Goal: Task Accomplishment & Management: Manage account settings

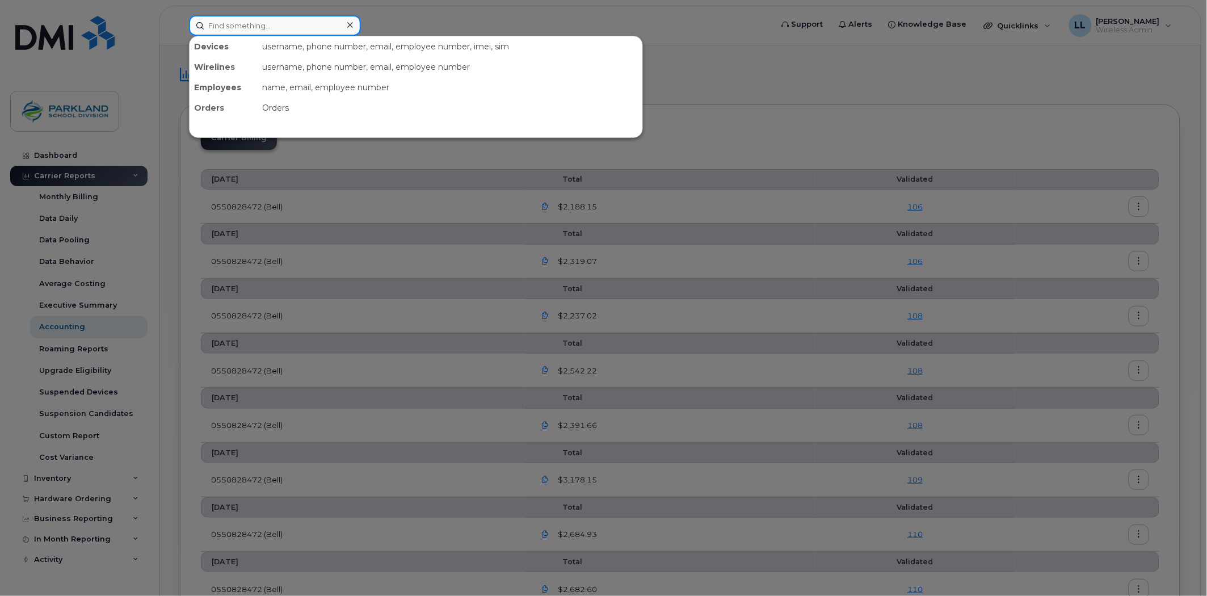
click at [314, 26] on input at bounding box center [275, 25] width 172 height 20
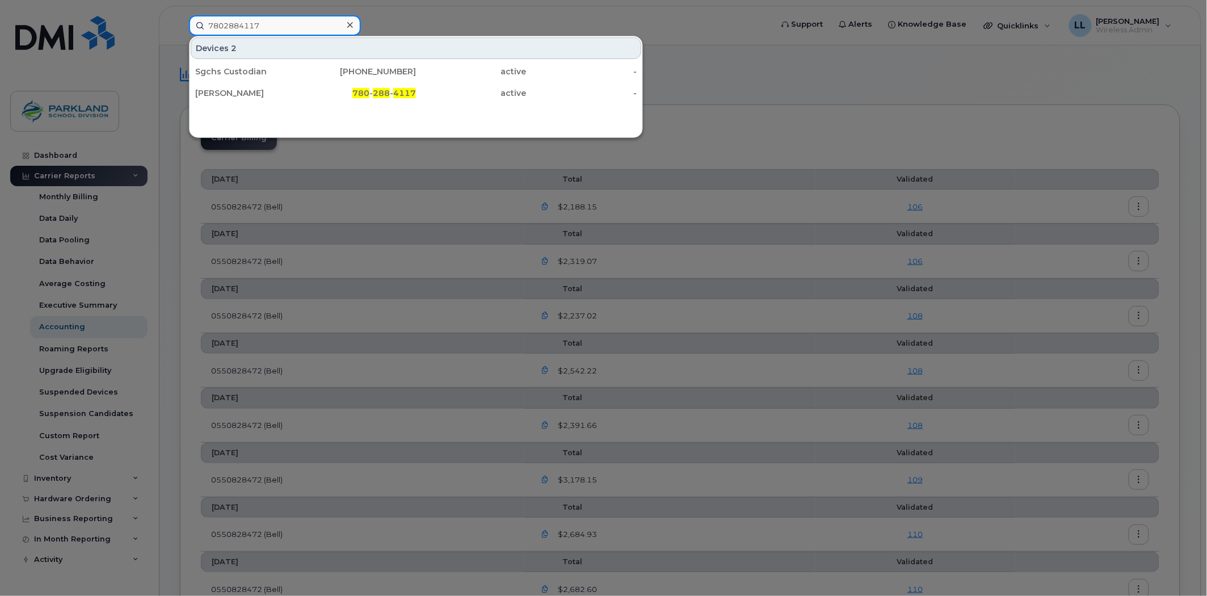
type input "7802884117"
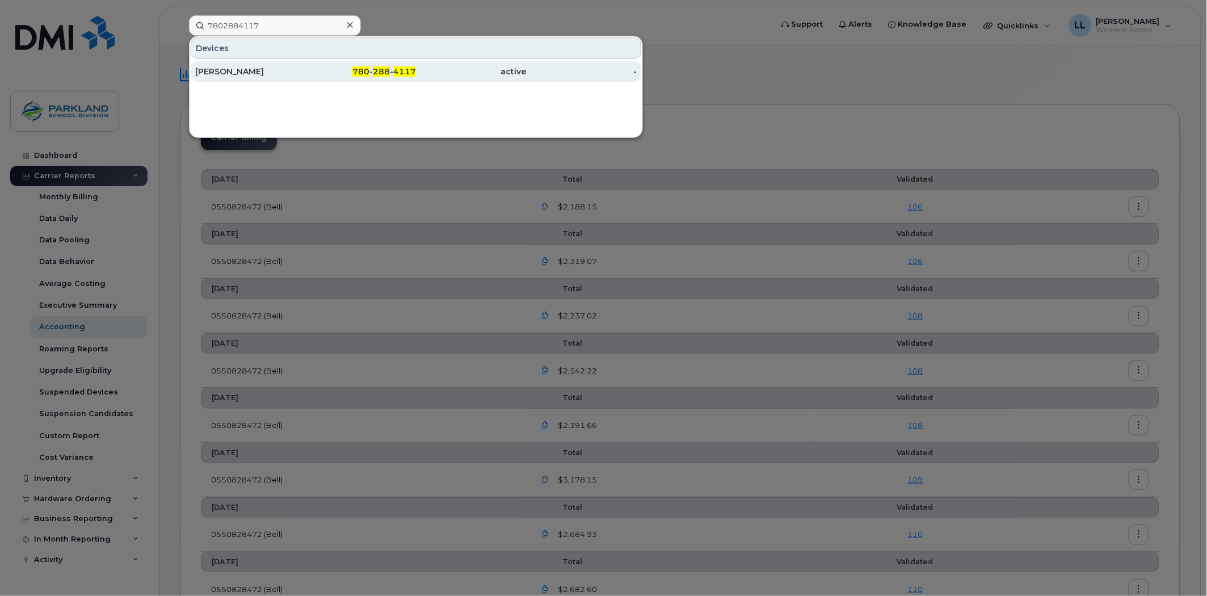
click at [377, 66] on div "780 - 288 - 4117" at bounding box center [361, 71] width 111 height 11
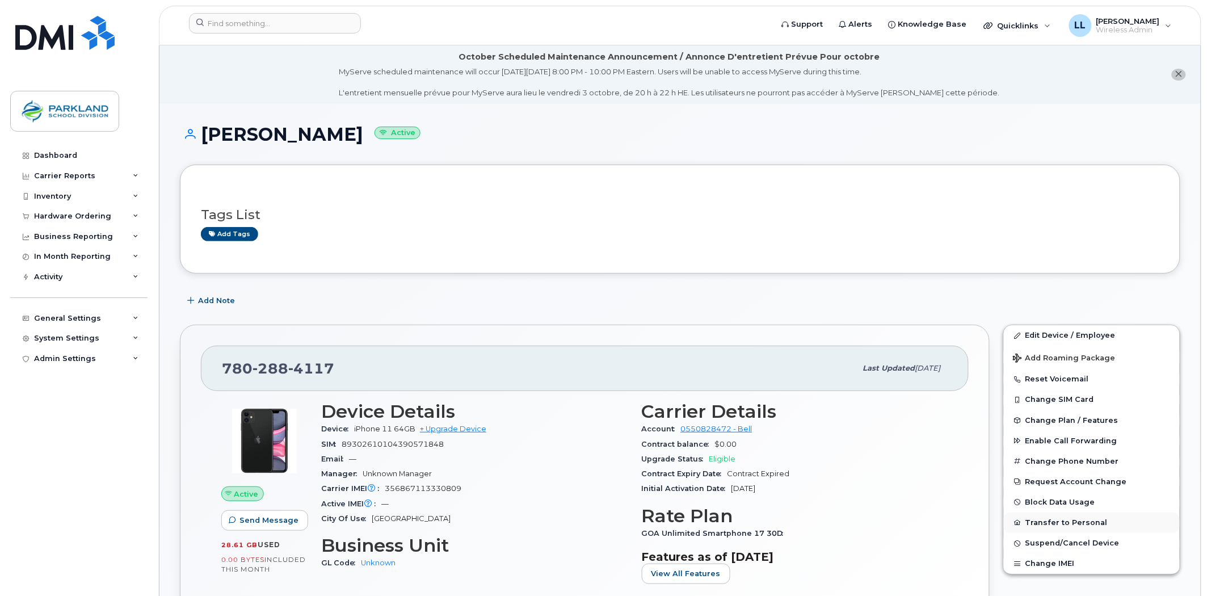
click at [1065, 525] on button "Transfer to Personal" at bounding box center [1092, 522] width 176 height 20
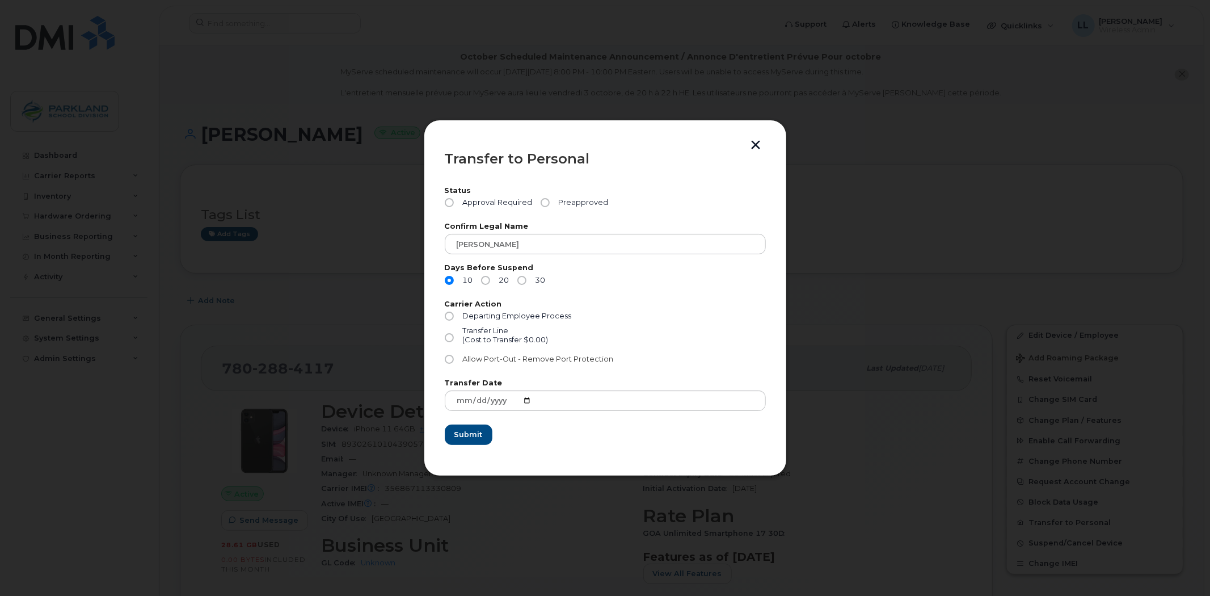
click at [449, 361] on input "Allow Port-Out - Remove Port Protection" at bounding box center [449, 359] width 9 height 9
radio input "true"
click at [485, 282] on input "20" at bounding box center [485, 280] width 9 height 9
radio input "true"
click at [446, 278] on input "10" at bounding box center [449, 280] width 9 height 9
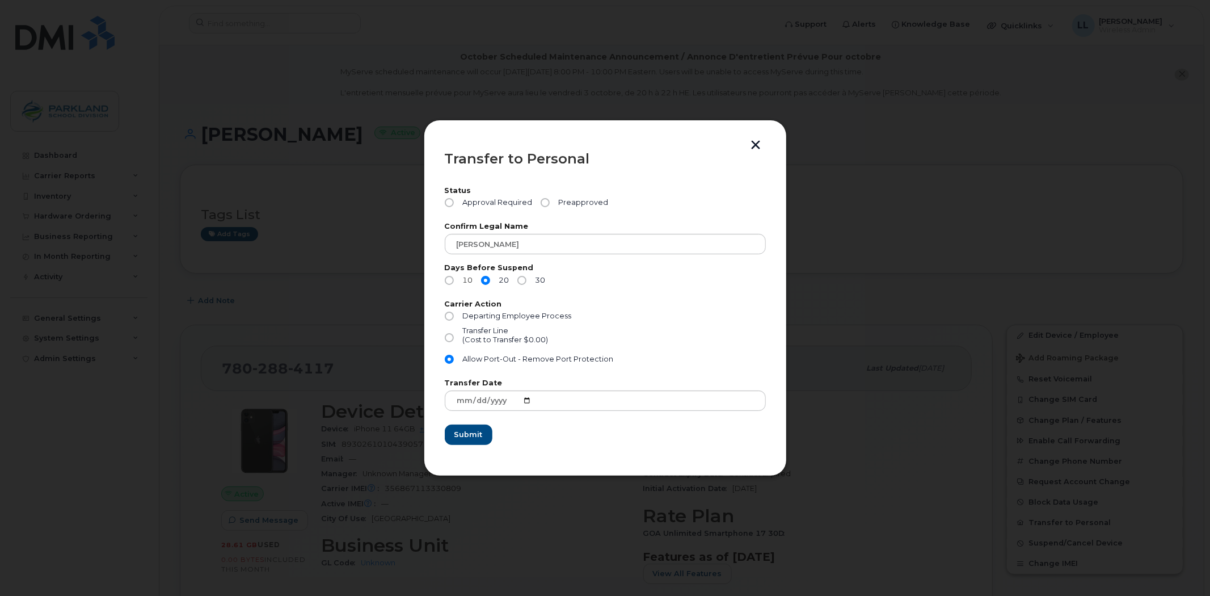
radio input "true"
click at [474, 437] on span "Submit" at bounding box center [468, 434] width 28 height 11
click at [541, 201] on input "Preapproved" at bounding box center [545, 202] width 9 height 9
radio input "true"
click at [469, 428] on button "Submit" at bounding box center [468, 434] width 47 height 20
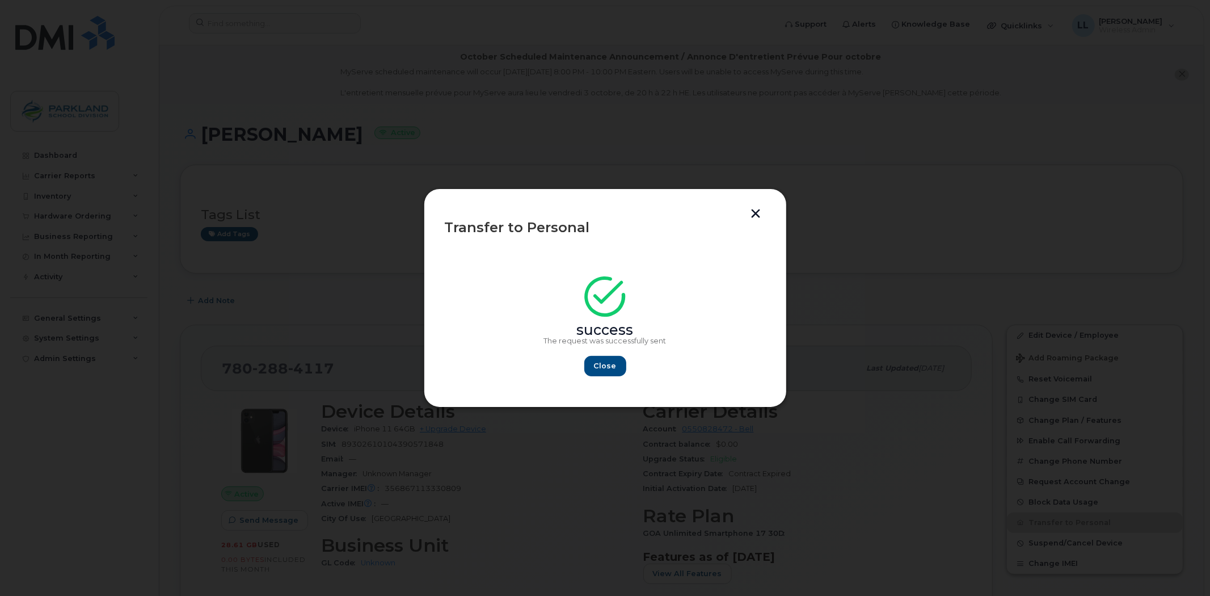
click at [754, 212] on button "button" at bounding box center [756, 215] width 17 height 12
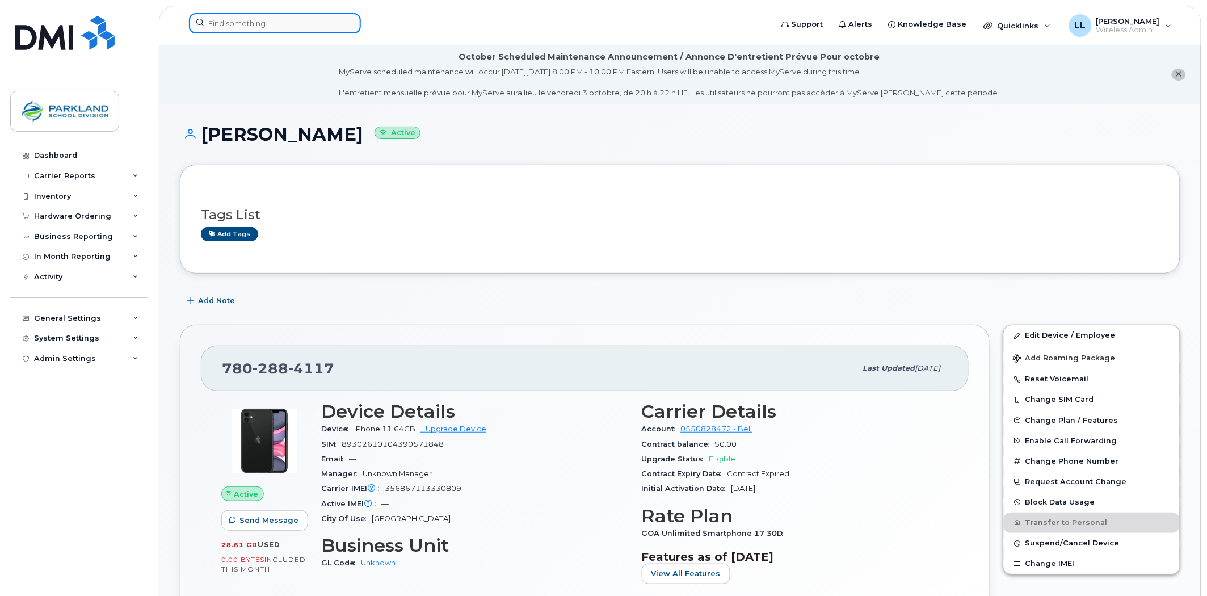
click at [274, 26] on input at bounding box center [275, 23] width 172 height 20
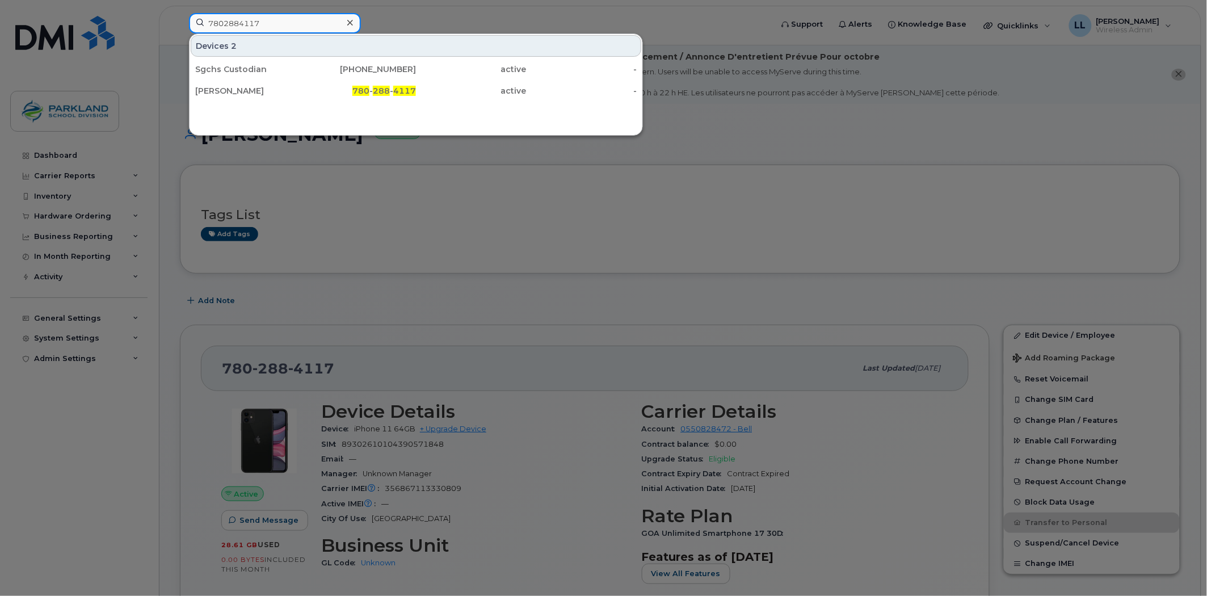
type input "7802884117"
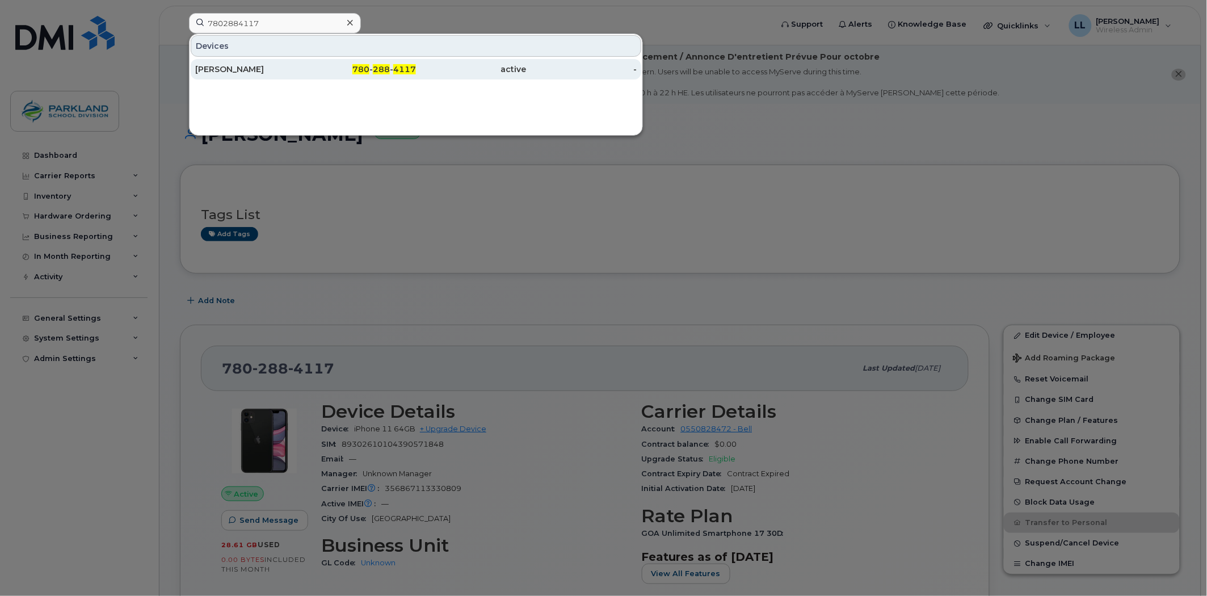
click at [418, 74] on div "active" at bounding box center [471, 69] width 111 height 11
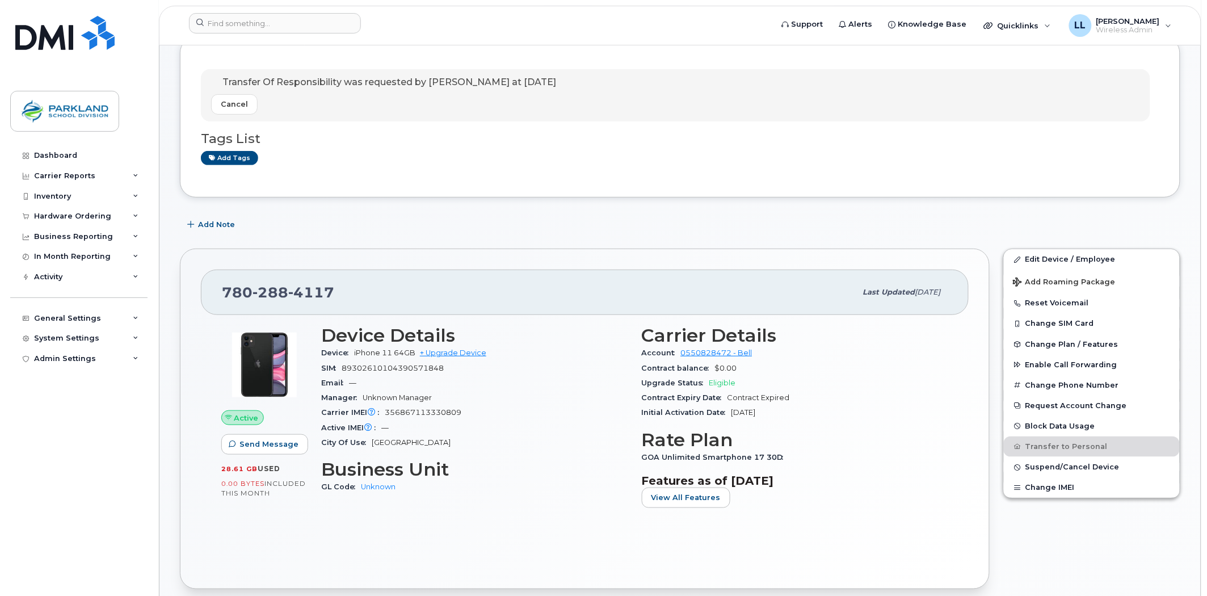
scroll to position [126, 0]
click at [1118, 24] on span "[PERSON_NAME]" at bounding box center [1128, 20] width 64 height 9
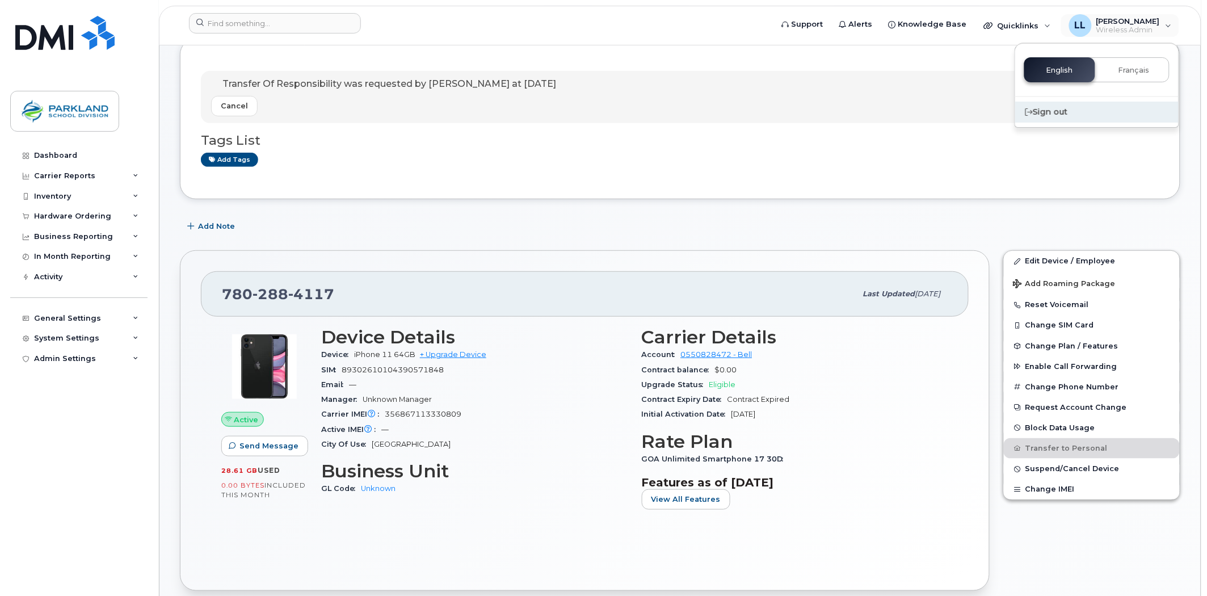
click at [1030, 110] on icon at bounding box center [1028, 111] width 7 height 7
